Goal: Task Accomplishment & Management: Complete application form

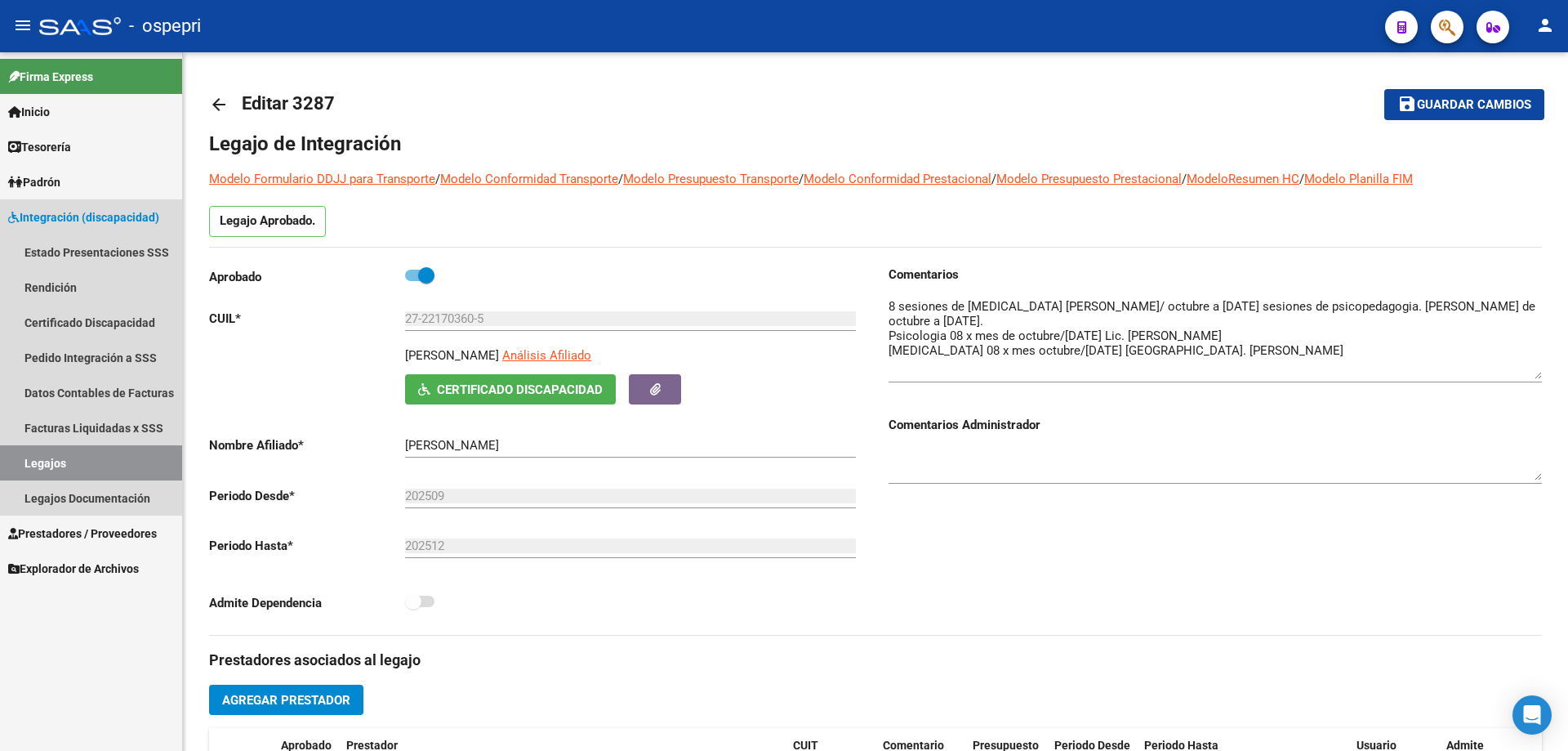
click at [46, 459] on link "Legajos" at bounding box center [91, 463] width 182 height 35
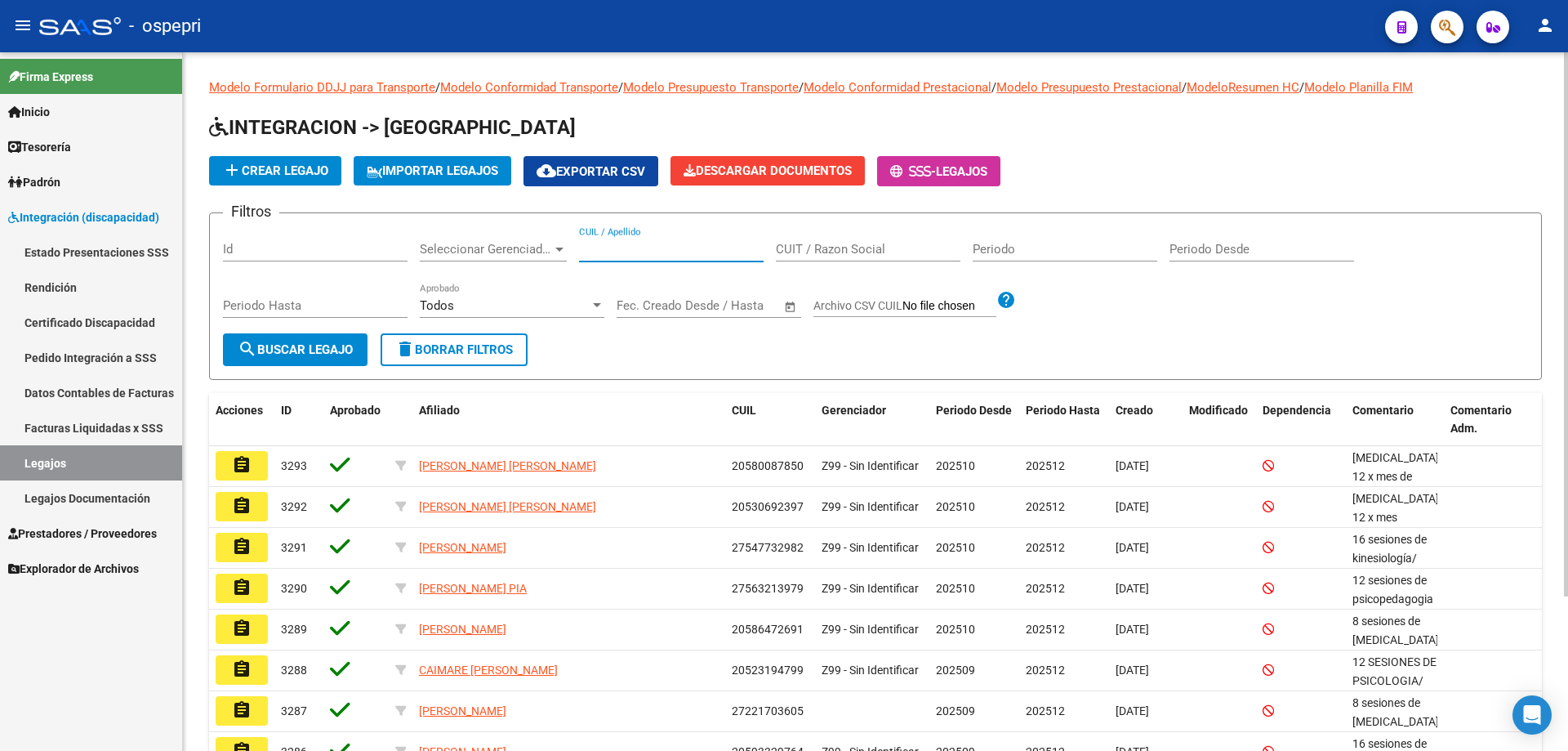
click at [616, 249] on input "CUIL / Apellido" at bounding box center [671, 249] width 185 height 15
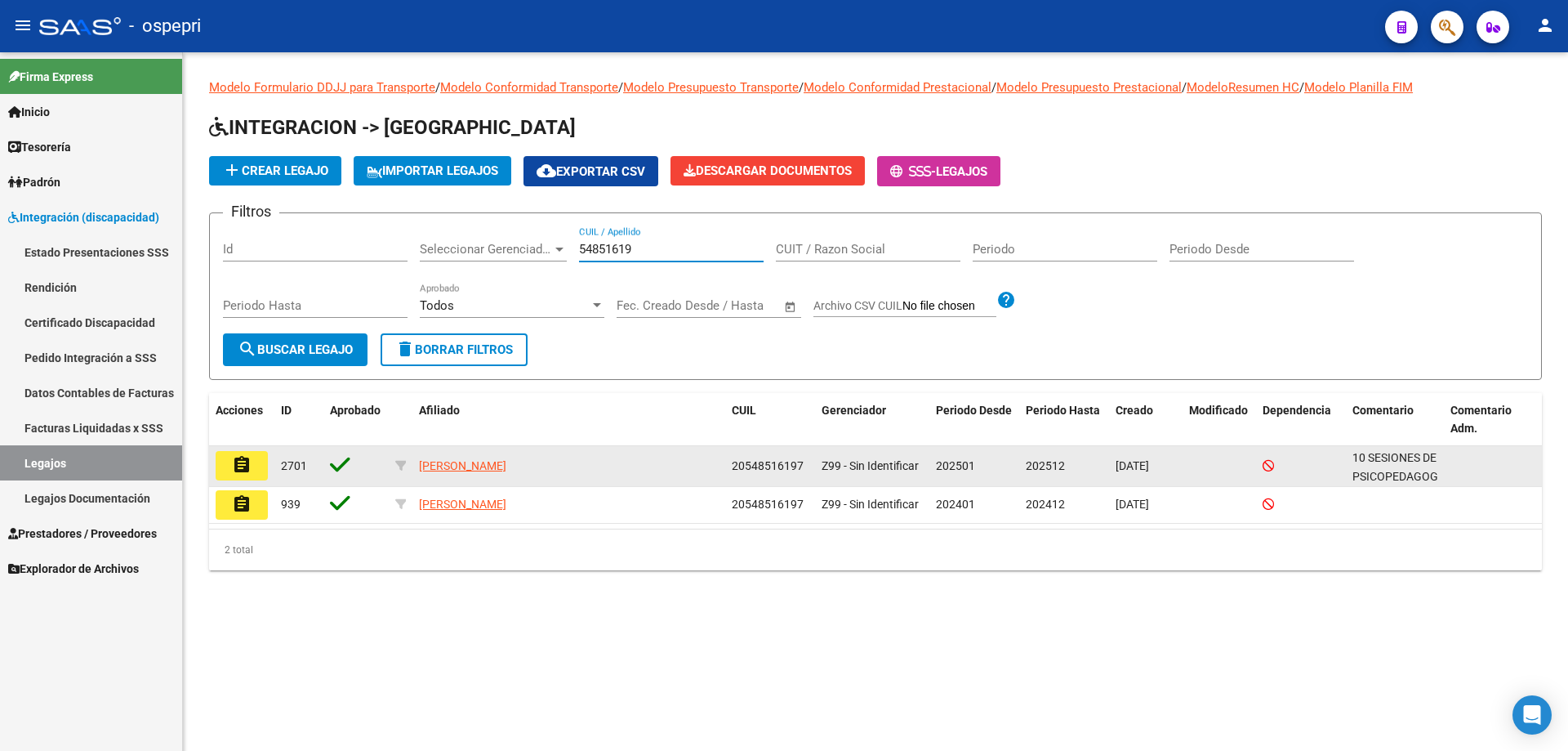
type input "54851619"
click at [259, 472] on button "assignment" at bounding box center [242, 465] width 52 height 29
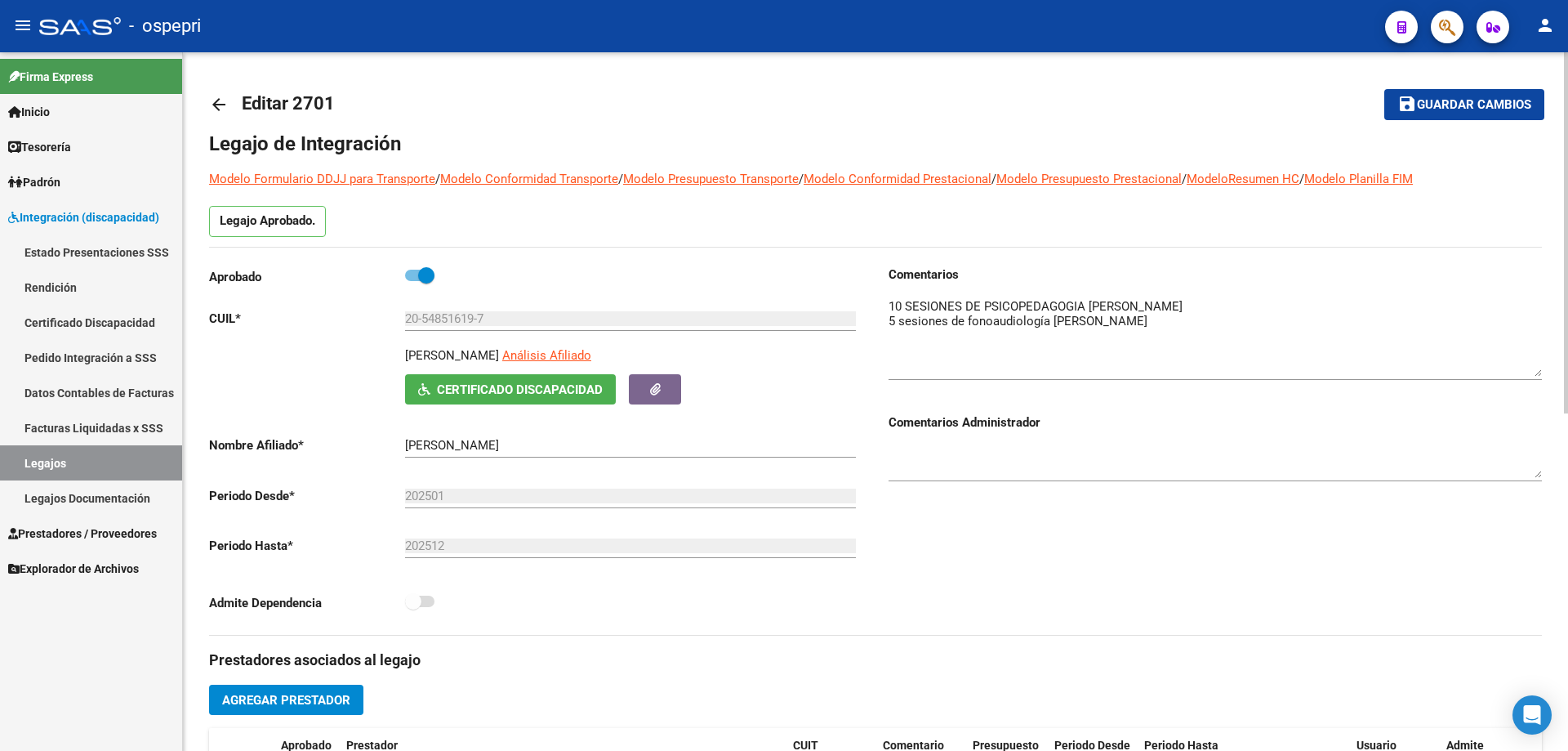
drag, startPoint x: 1540, startPoint y: 324, endPoint x: 1528, endPoint y: 350, distance: 28.6
click at [1539, 368] on textarea at bounding box center [1215, 337] width 654 height 79
click at [1158, 341] on textarea at bounding box center [1215, 335] width 654 height 77
type textarea "10 SESIONES DE PSICOPEDAGOGIA [PERSON_NAME] 5 sesiones de fonoaudiología [PERSO…"
click at [1455, 106] on span "Guardar cambios" at bounding box center [1474, 105] width 114 height 15
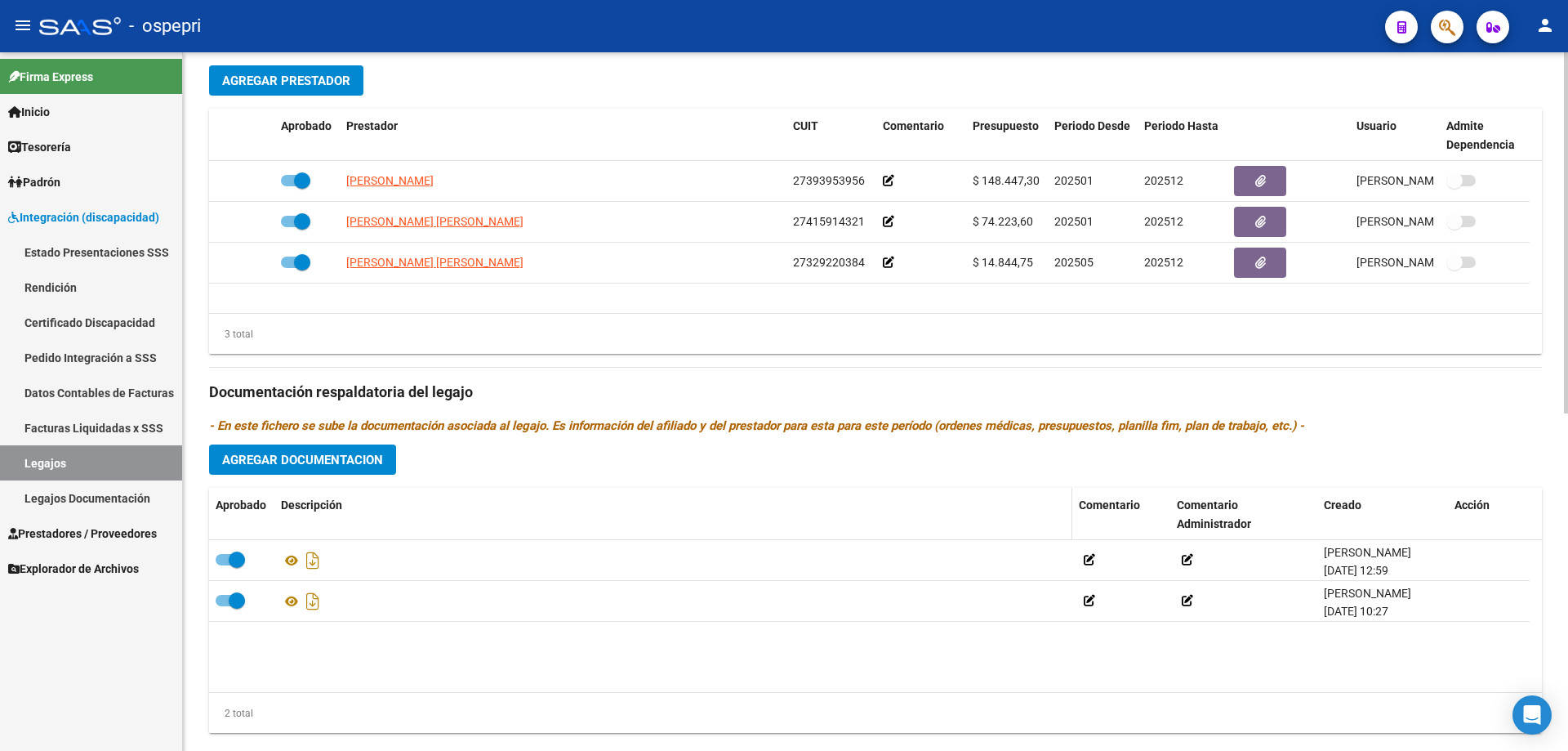
scroll to position [654, 0]
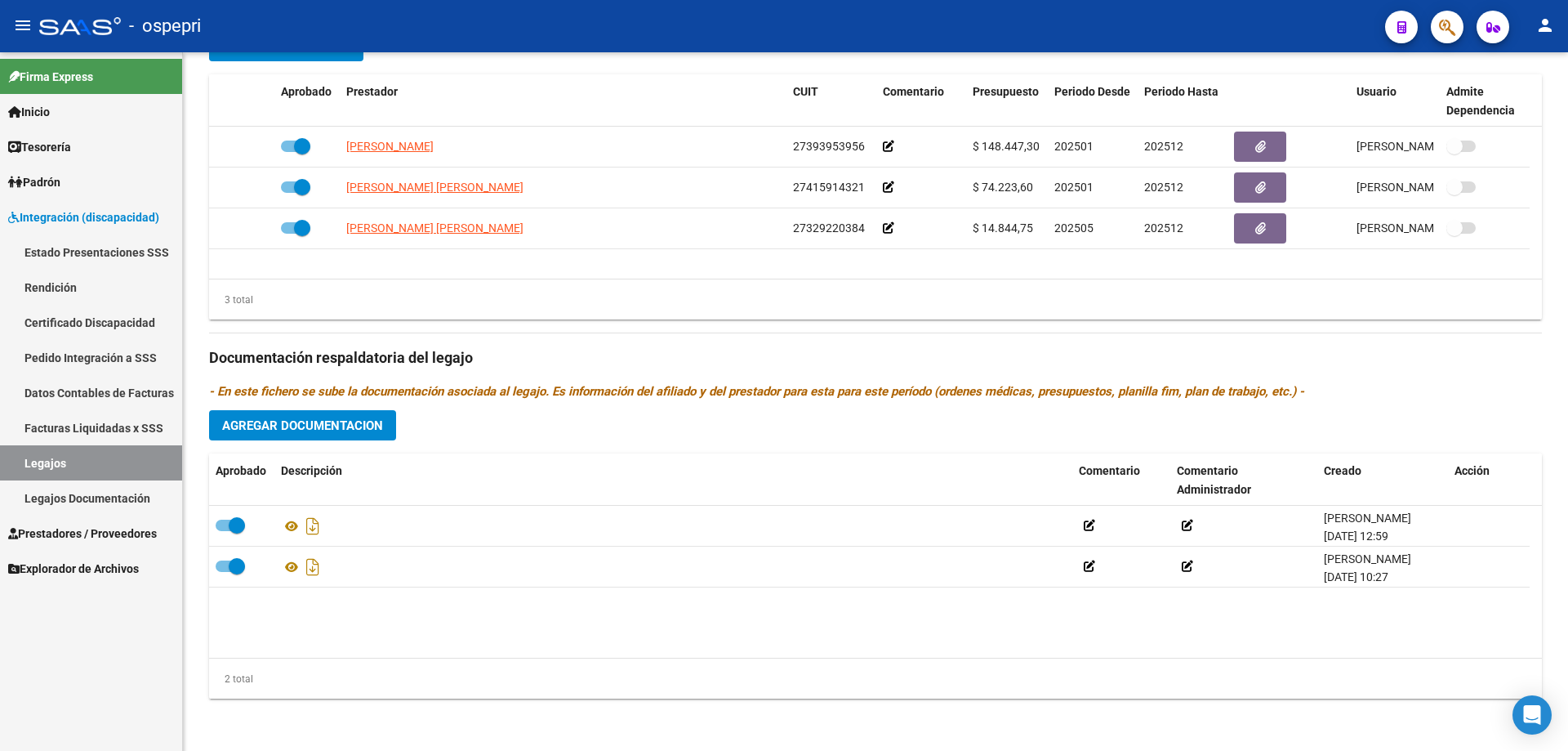
drag, startPoint x: 1113, startPoint y: 4, endPoint x: 1333, endPoint y: 34, distance: 222.0
click at [1329, 36] on div "- ospepri" at bounding box center [706, 26] width 1333 height 36
click at [312, 423] on span "Agregar Documentacion" at bounding box center [302, 425] width 161 height 15
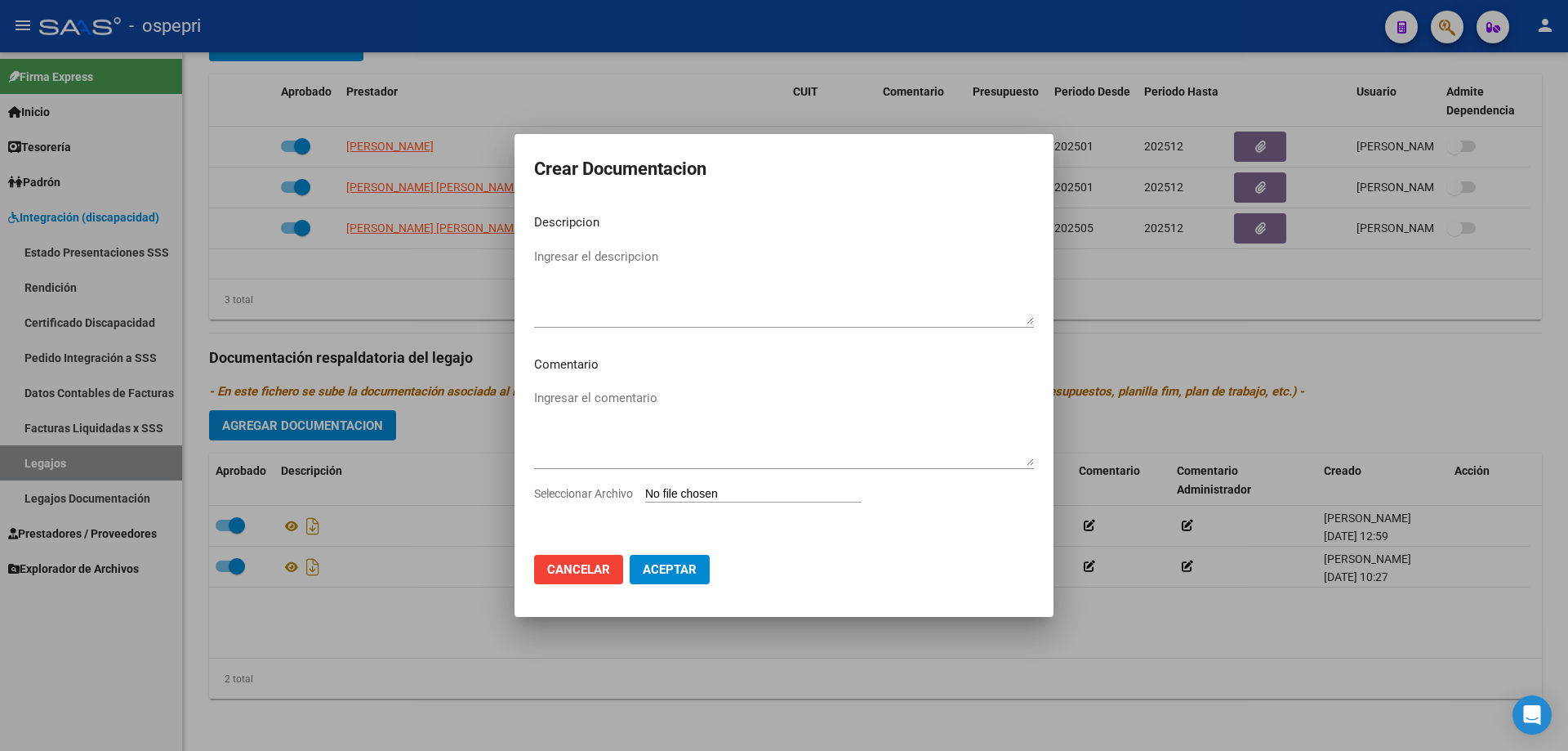
type input "C:\fakepath\20548516197 (2).pdf"
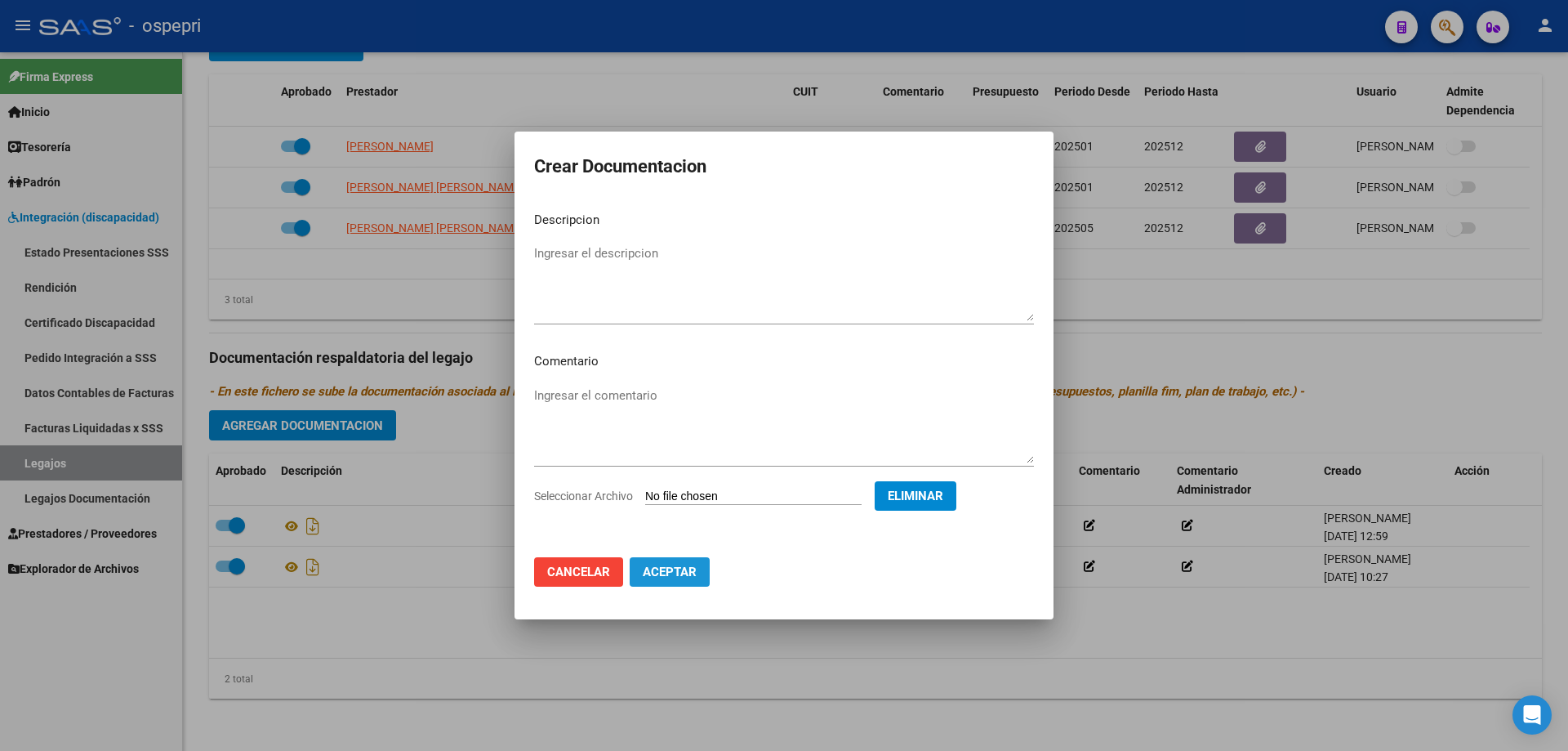
click at [671, 571] on span "Aceptar" at bounding box center [669, 571] width 54 height 15
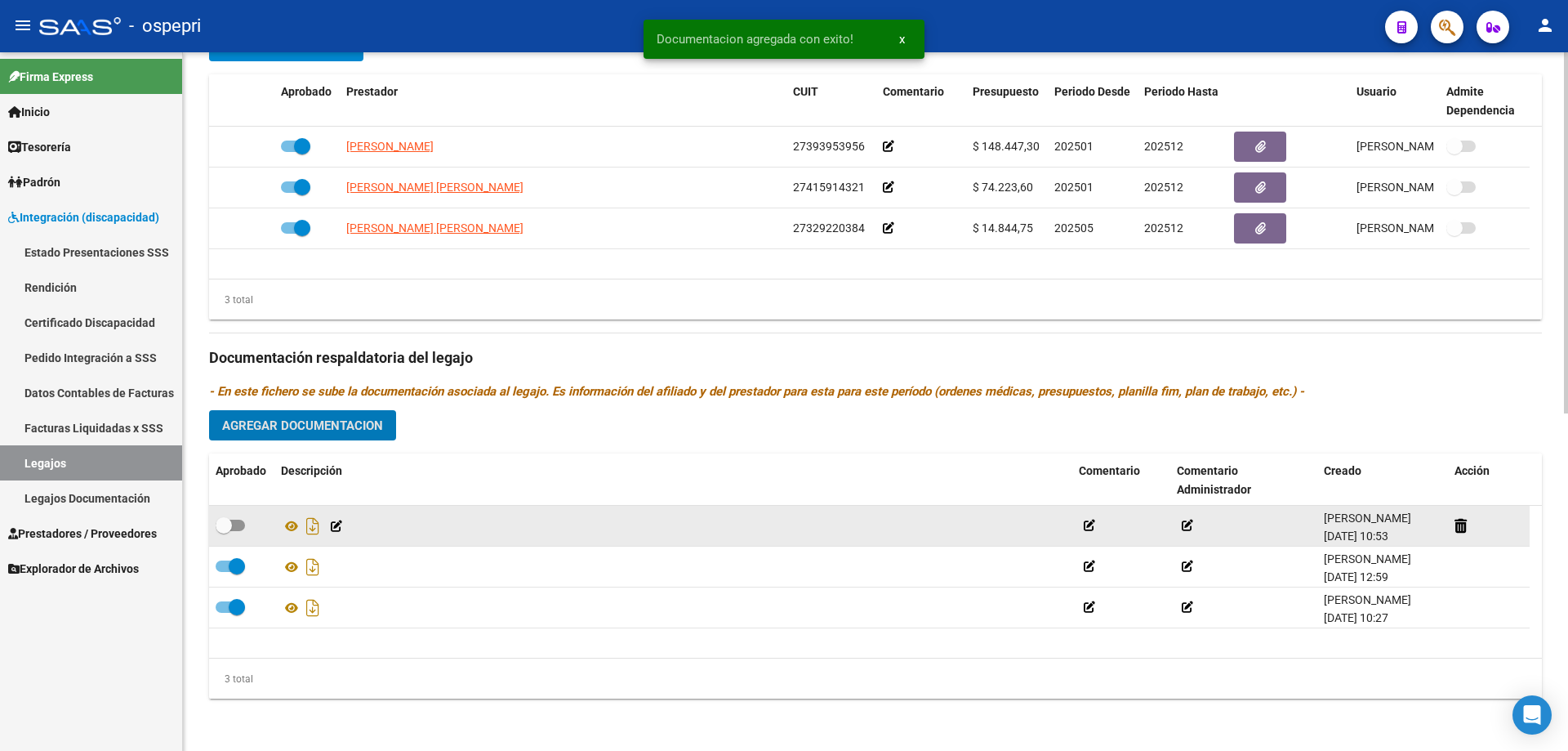
click at [222, 521] on span at bounding box center [224, 525] width 16 height 16
click at [223, 531] on input "checkbox" at bounding box center [223, 531] width 1 height 1
checkbox input "true"
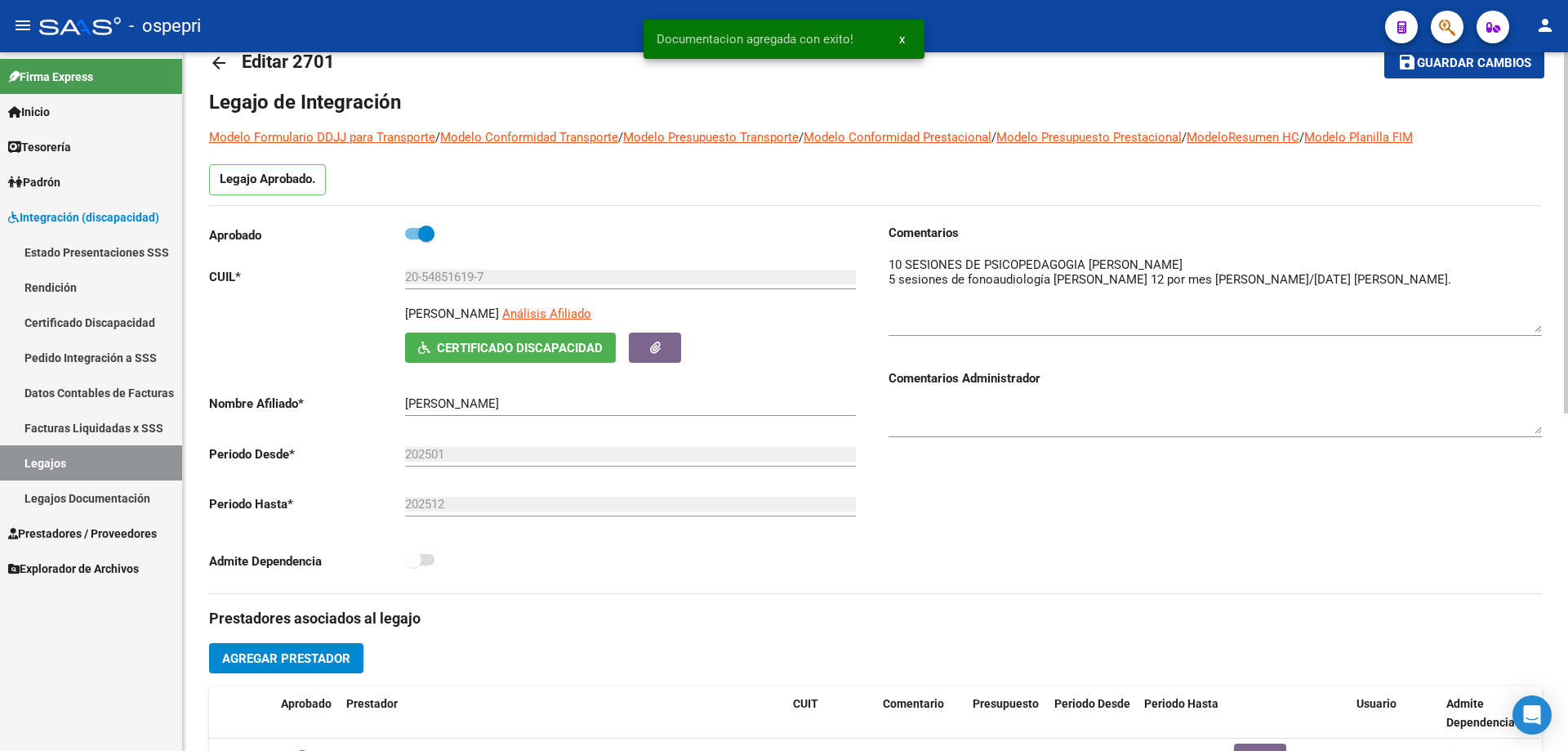
scroll to position [0, 0]
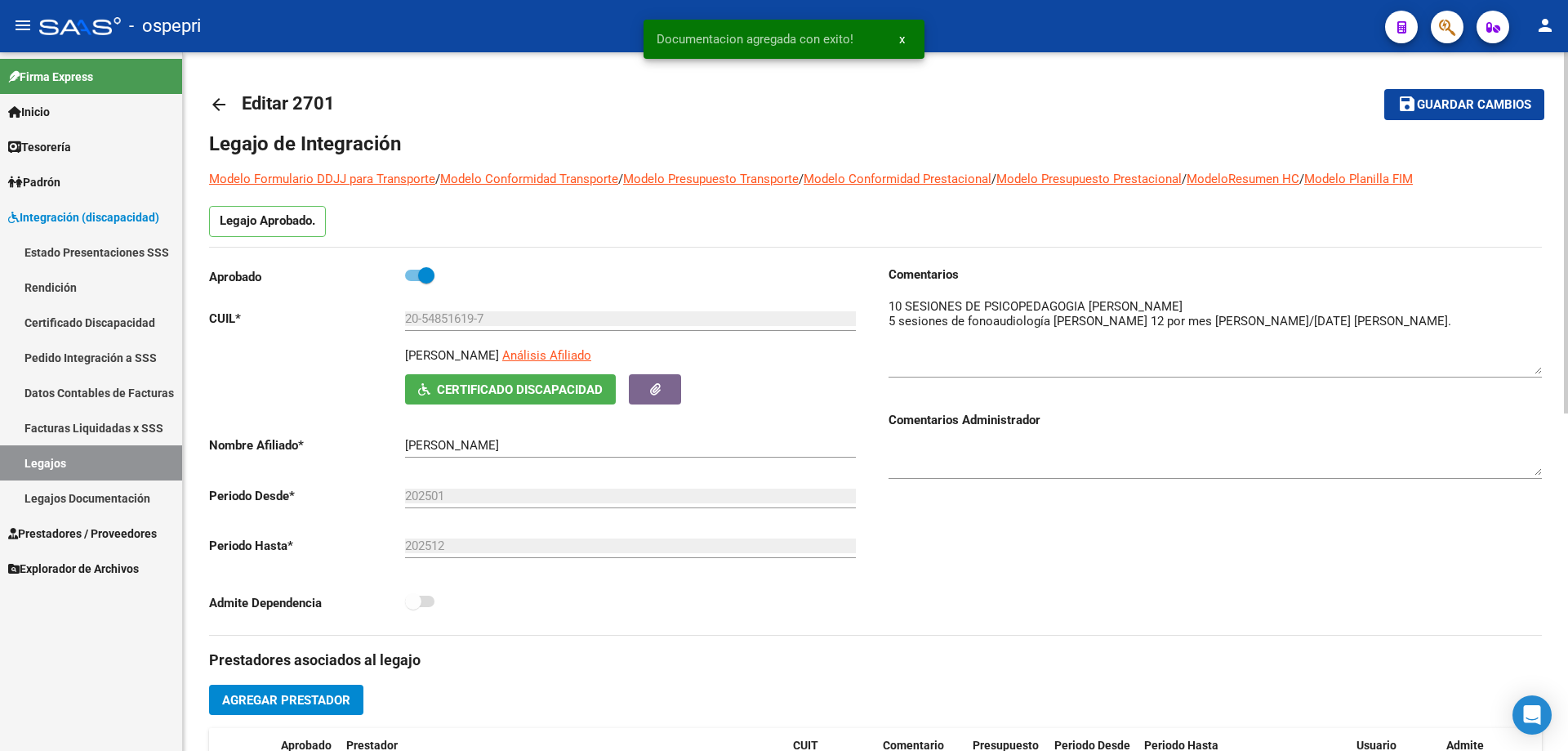
click at [1473, 105] on span "Guardar cambios" at bounding box center [1474, 105] width 114 height 15
